Goal: Find specific page/section: Find specific page/section

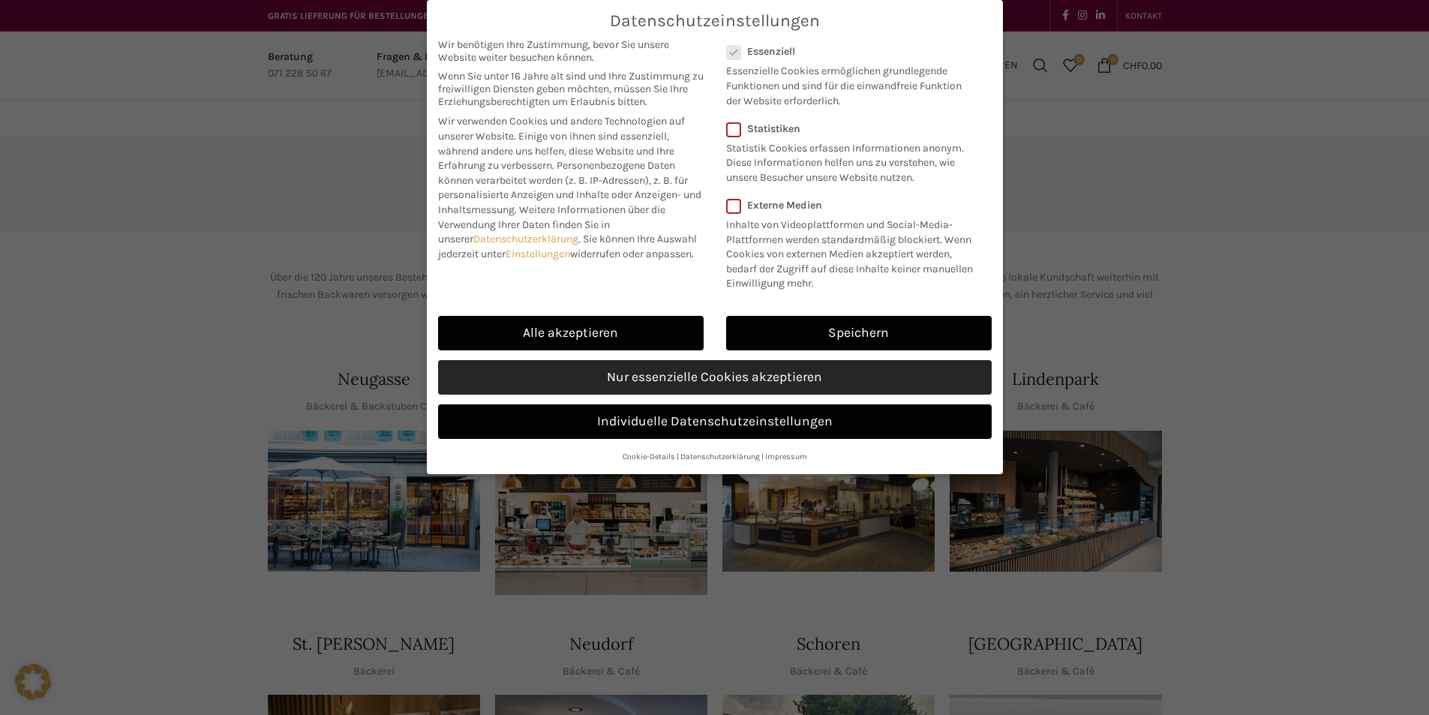
click at [803, 376] on link "Nur essenzielle Cookies akzeptieren" at bounding box center [715, 377] width 554 height 35
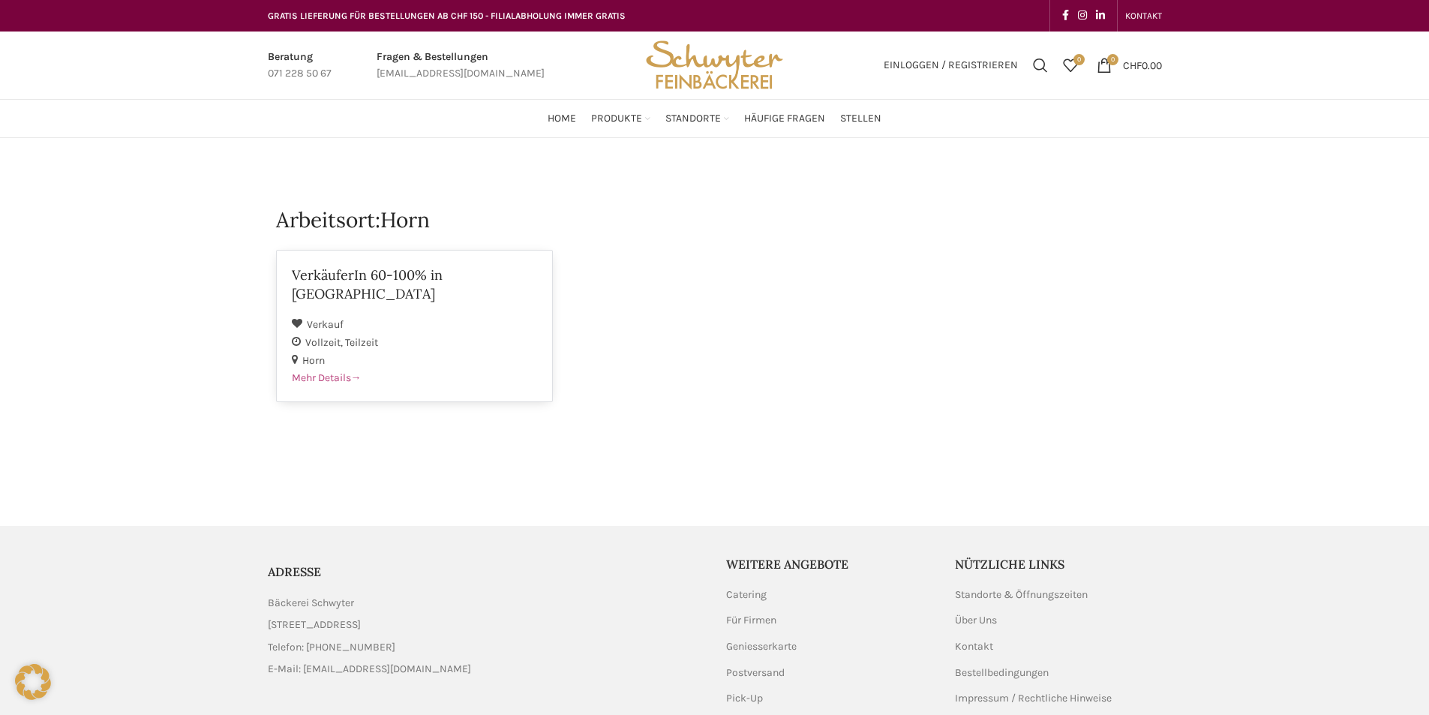
click at [341, 371] on span "Mehr Details" at bounding box center [327, 377] width 70 height 13
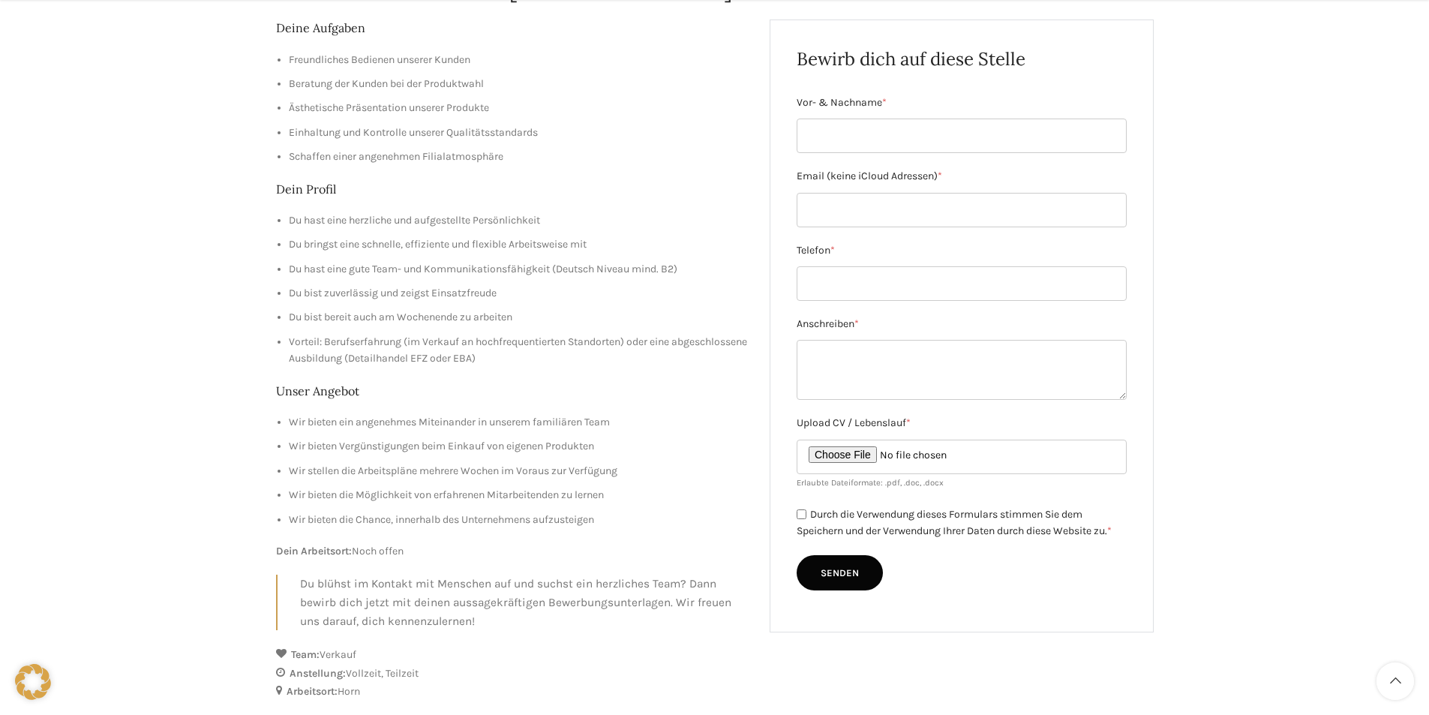
scroll to position [250, 0]
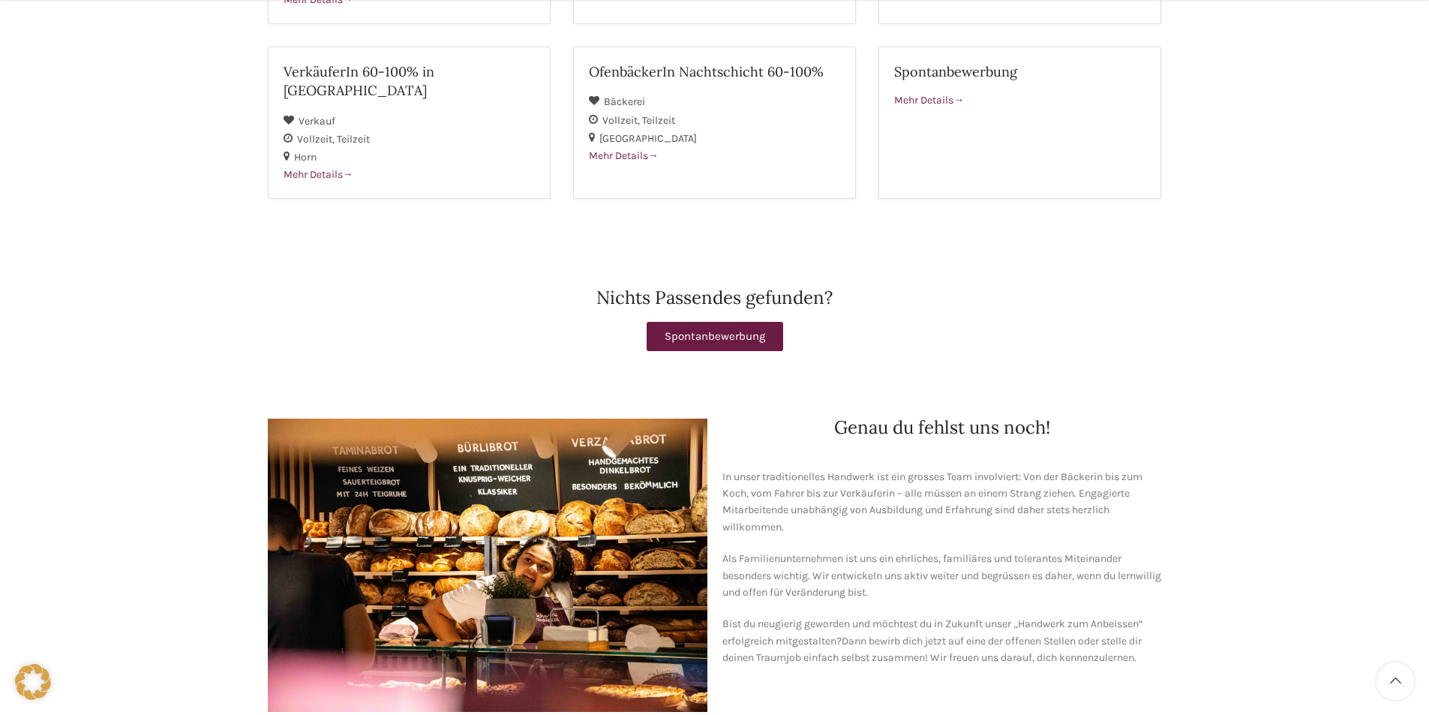
scroll to position [610, 0]
